Goal: Communication & Community: Connect with others

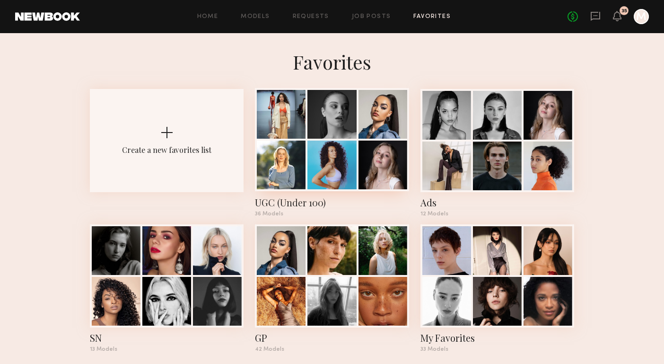
click at [288, 168] on div at bounding box center [281, 164] width 49 height 49
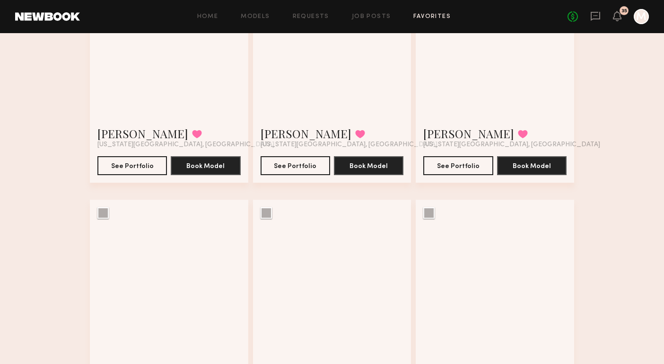
scroll to position [1911, 0]
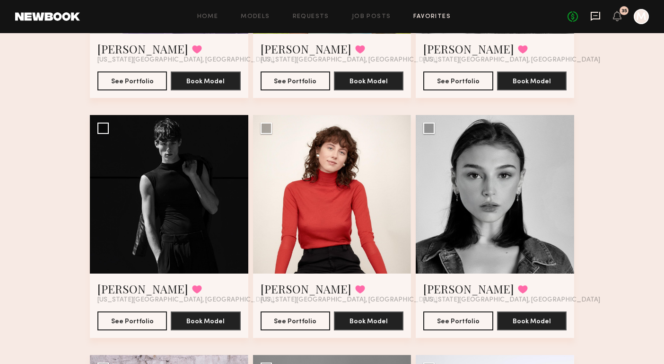
click at [596, 17] on icon at bounding box center [595, 16] width 10 height 10
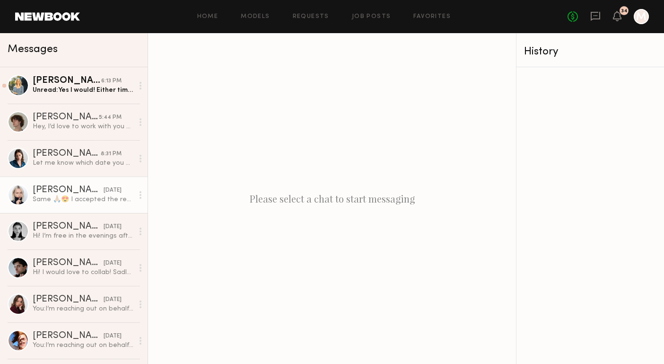
click at [88, 191] on div "[PERSON_NAME]" at bounding box center [68, 189] width 71 height 9
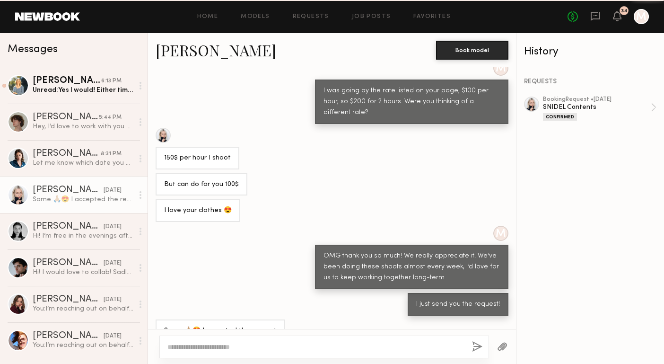
scroll to position [242, 0]
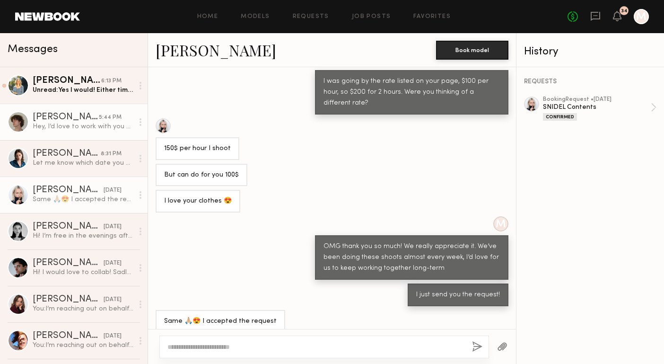
click at [90, 134] on link "[PERSON_NAME] 5:44 PM Hey, I’d love to work with you all! Is there any more inf…" at bounding box center [74, 122] width 148 height 36
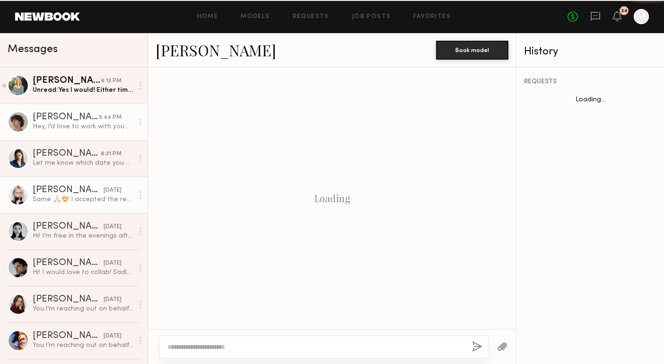
scroll to position [1499, 0]
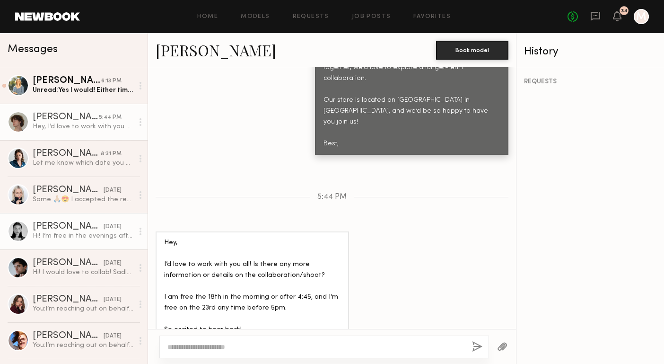
click at [87, 242] on link "[PERSON_NAME] [DATE] Hi! I’m free in the evenings after 6pm" at bounding box center [74, 231] width 148 height 36
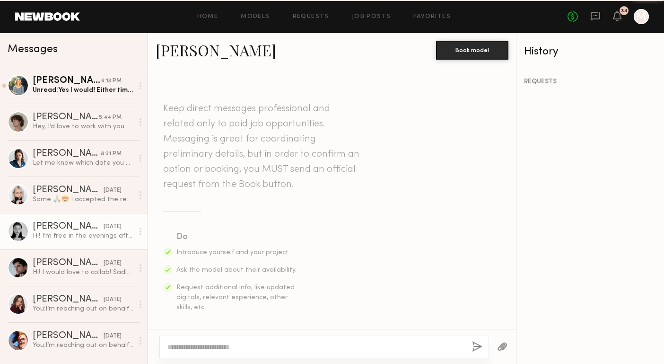
scroll to position [391, 0]
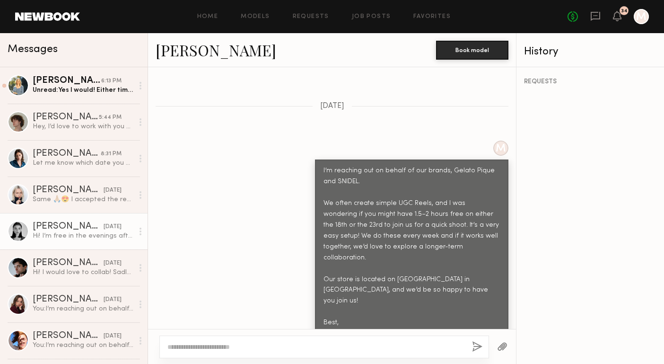
click at [640, 13] on div at bounding box center [641, 16] width 15 height 15
